Goal: Task Accomplishment & Management: Use online tool/utility

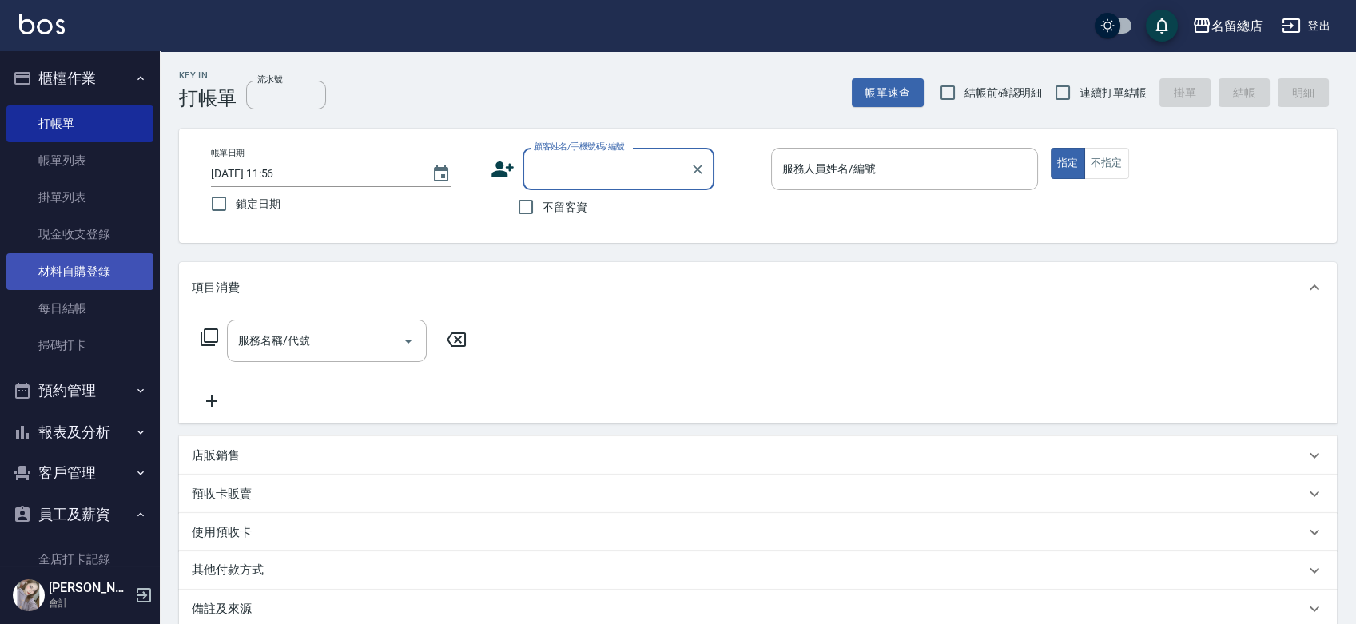
click at [36, 268] on link "材料自購登錄" at bounding box center [79, 271] width 147 height 37
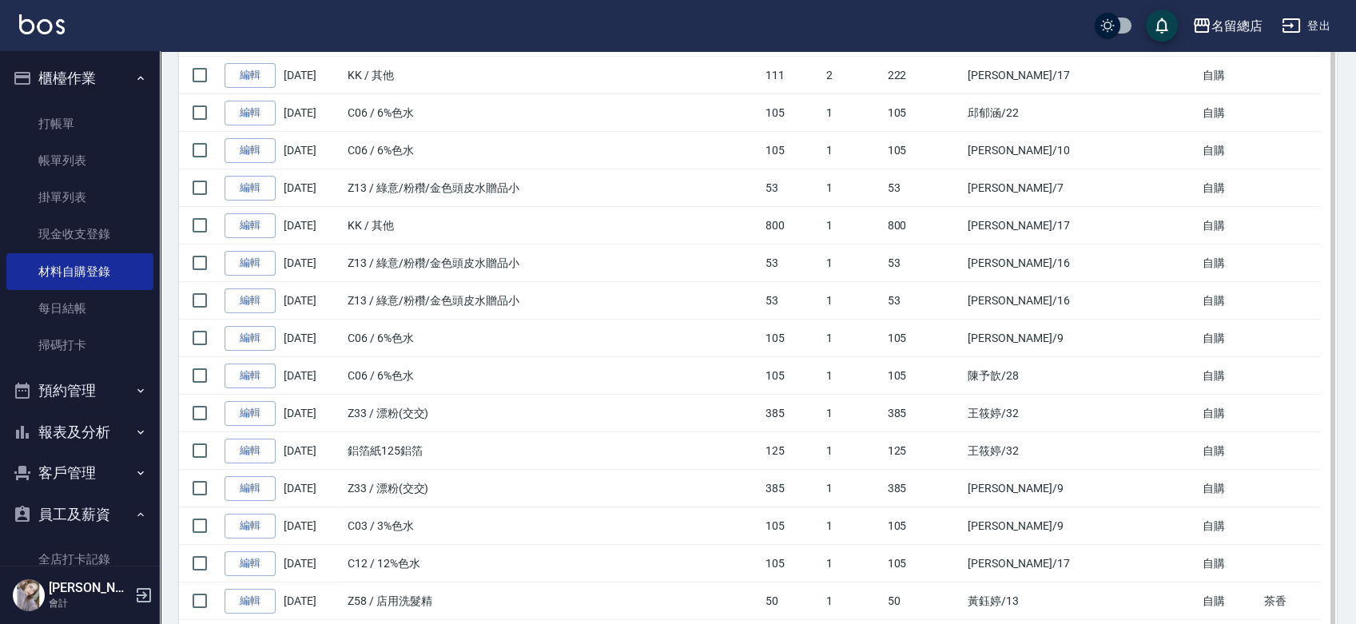
scroll to position [532, 0]
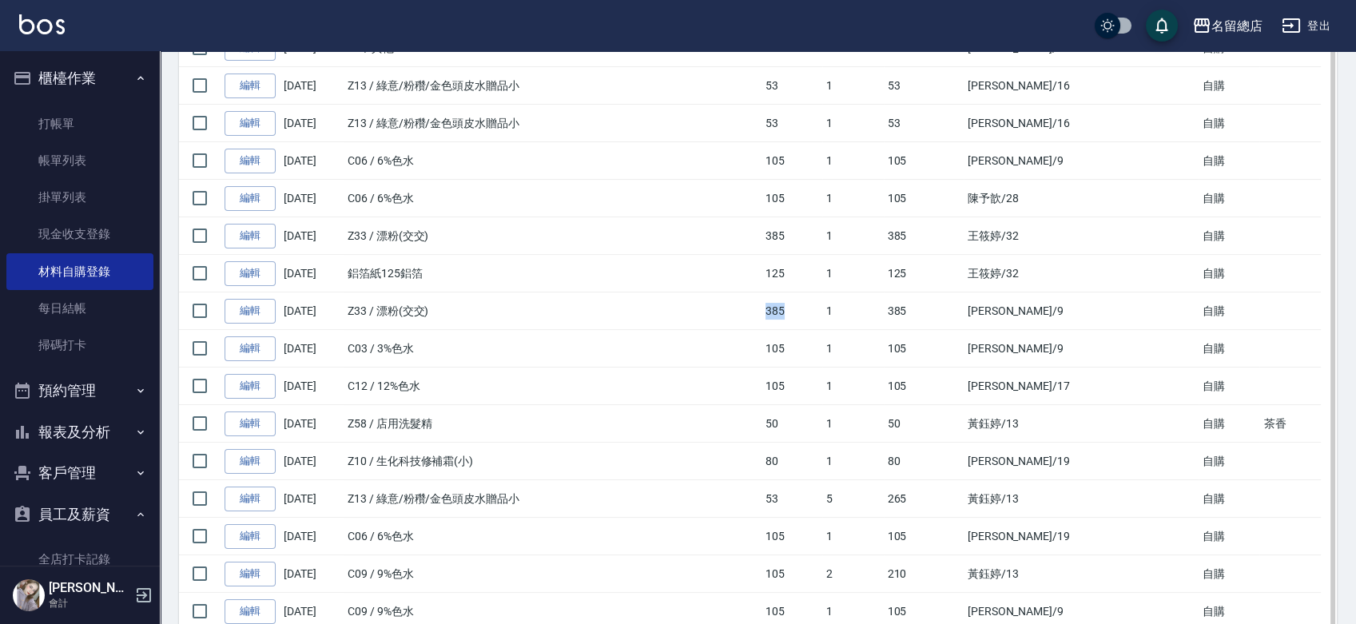
drag, startPoint x: 787, startPoint y: 310, endPoint x: 919, endPoint y: 313, distance: 132.6
click at [822, 308] on td "385" at bounding box center [791, 311] width 61 height 38
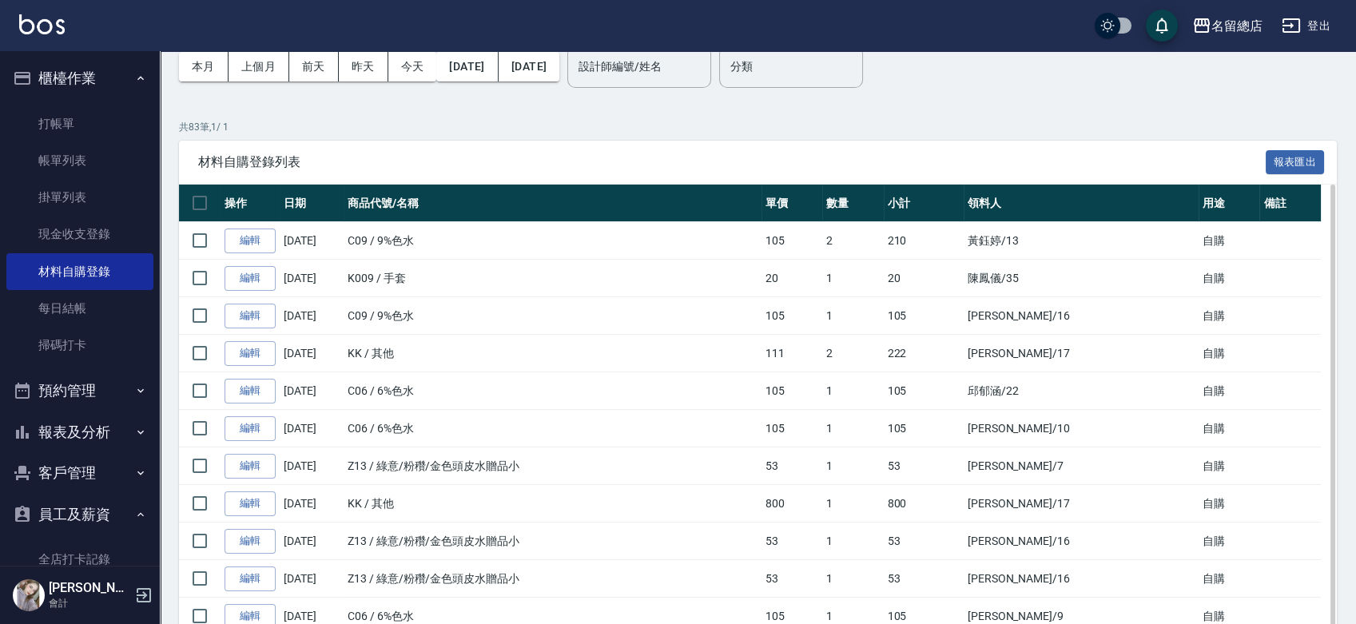
scroll to position [0, 0]
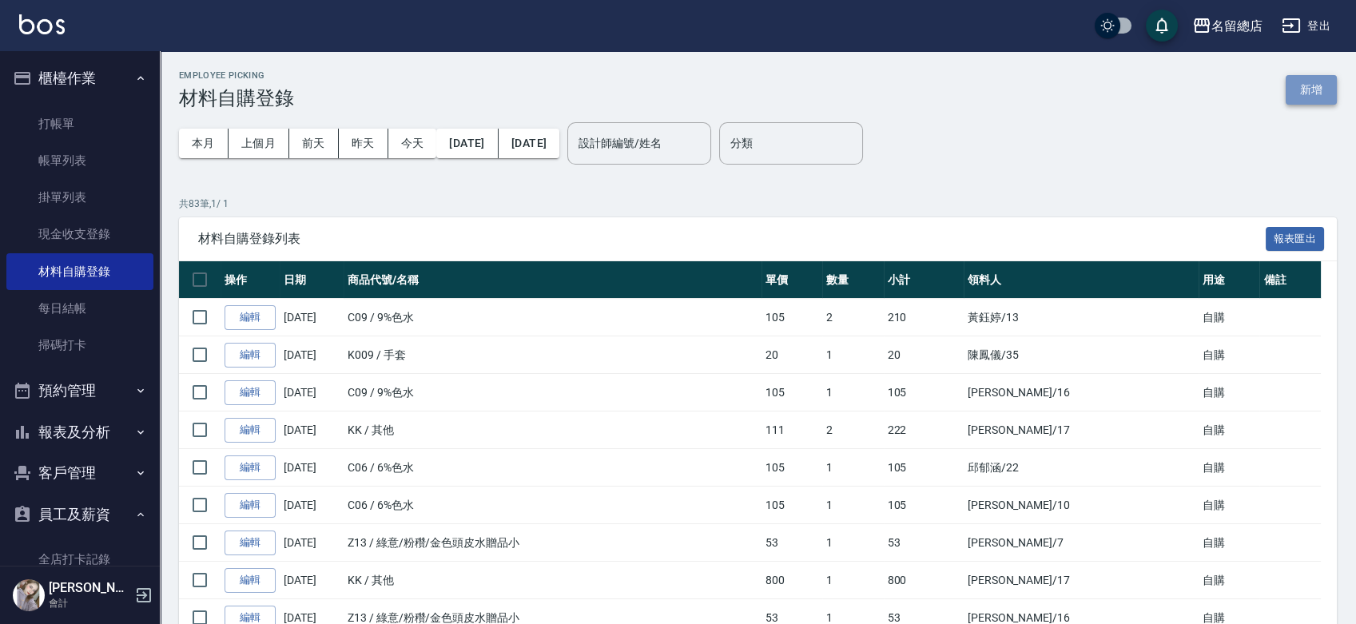
click at [1318, 88] on button "新增" at bounding box center [1310, 90] width 51 height 30
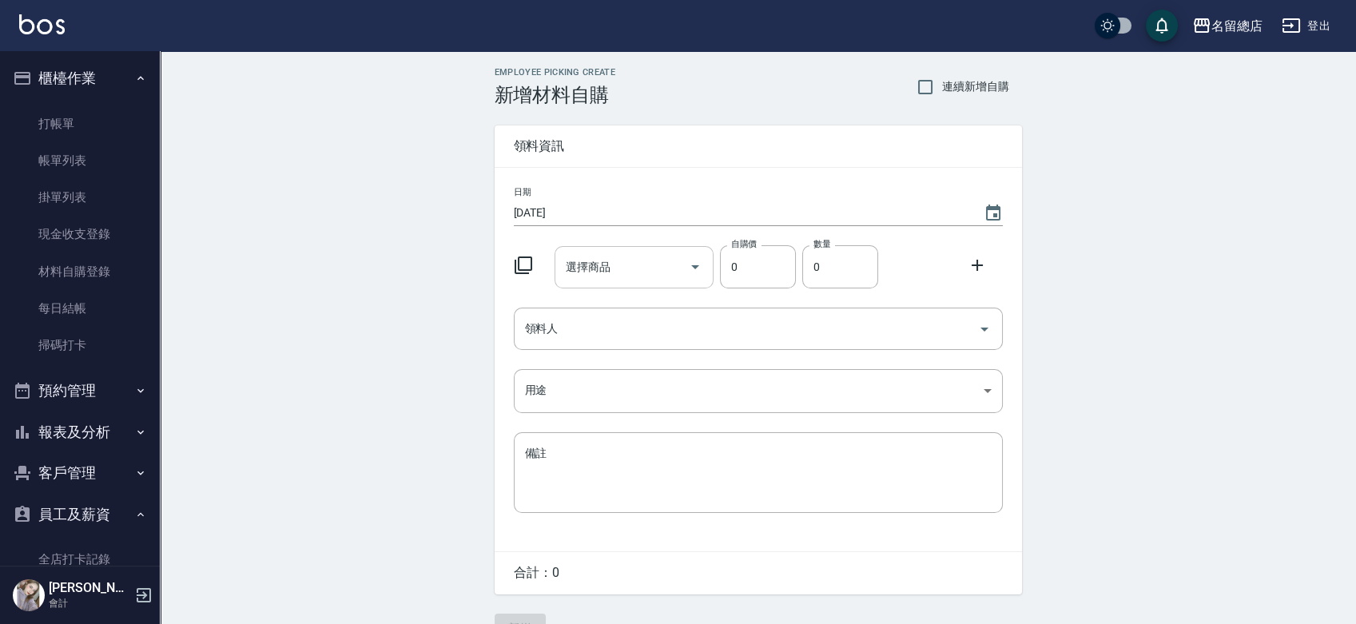
drag, startPoint x: 616, startPoint y: 248, endPoint x: 620, endPoint y: 260, distance: 13.4
click at [620, 260] on div "選擇商品" at bounding box center [633, 267] width 159 height 42
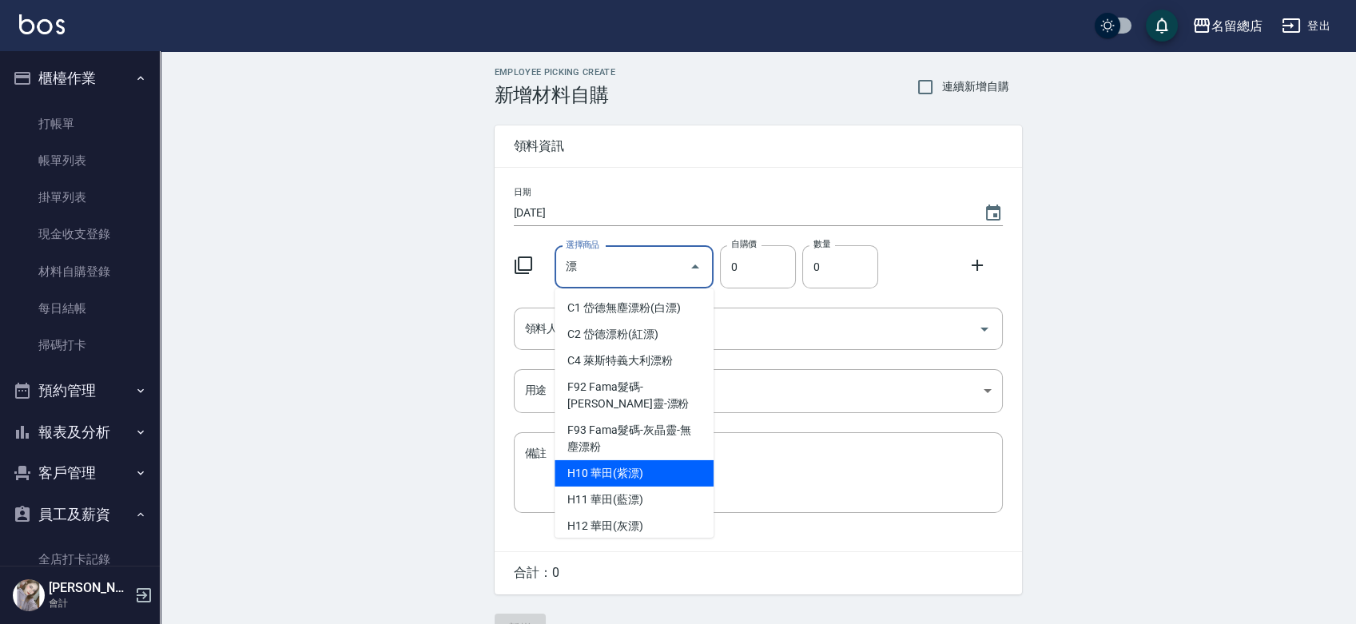
click at [646, 478] on li "H10 華田(紫漂)" at bounding box center [633, 473] width 159 height 26
type input "華田([PERSON_NAME])"
type input "450"
type input "1"
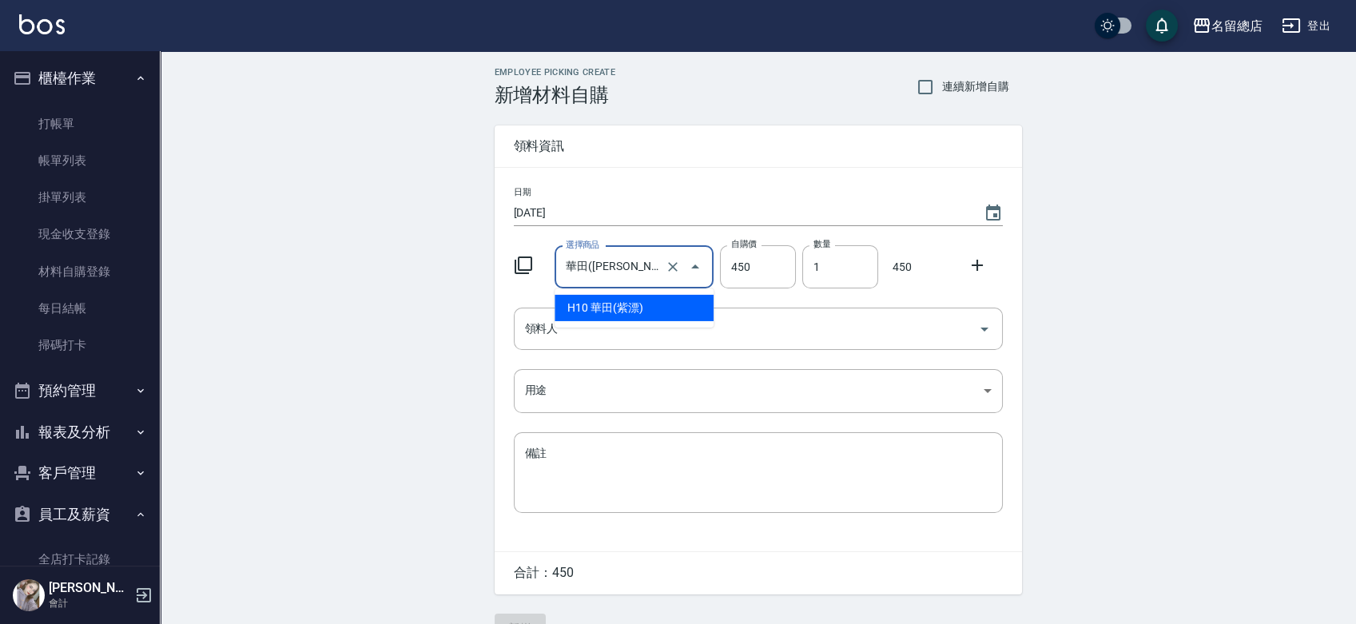
drag, startPoint x: 602, startPoint y: 269, endPoint x: 560, endPoint y: 272, distance: 42.4
click at [560, 272] on div "[PERSON_NAME]([PERSON_NAME]) 選擇商品" at bounding box center [633, 267] width 159 height 42
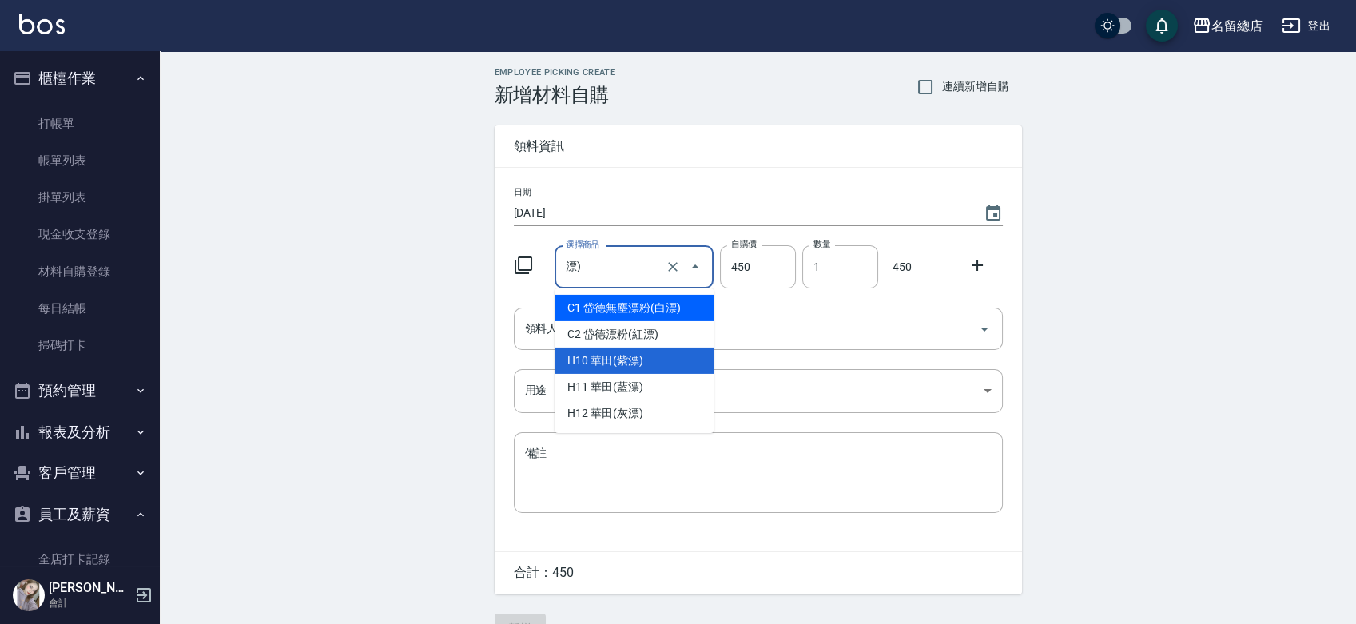
click at [613, 267] on input "漂)" at bounding box center [612, 267] width 100 height 28
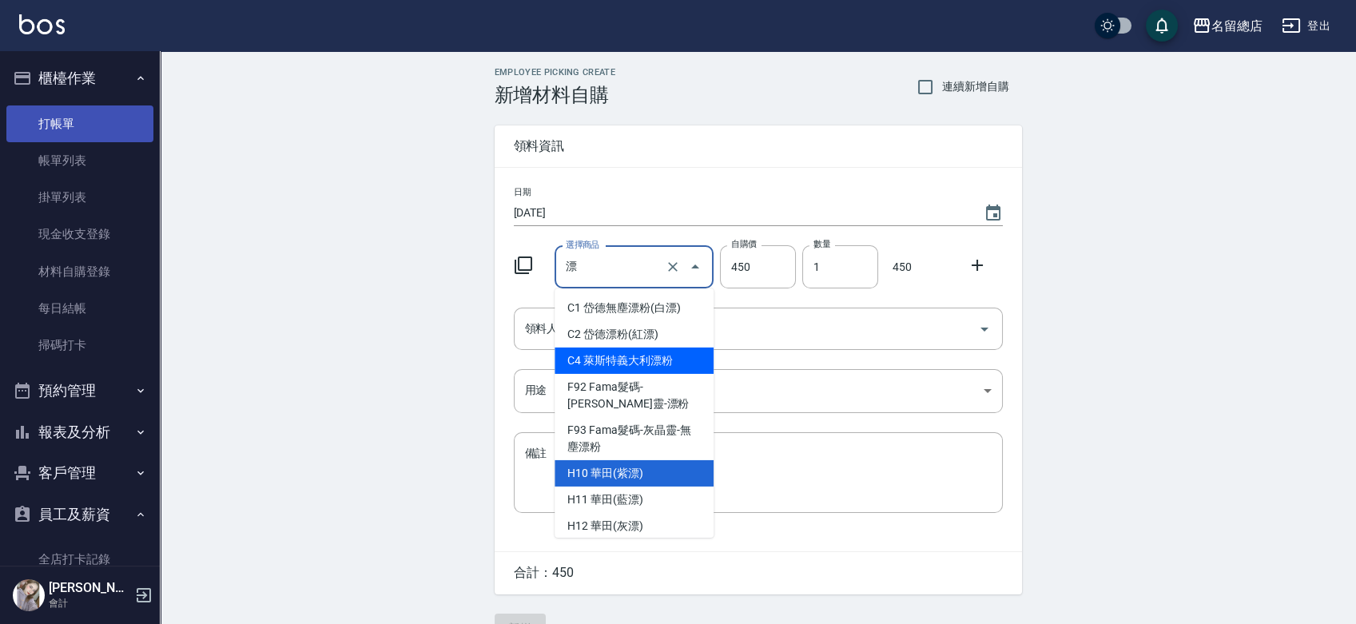
type input "漂"
click at [121, 120] on link "打帳單" at bounding box center [79, 123] width 147 height 37
